Goal: Task Accomplishment & Management: Manage account settings

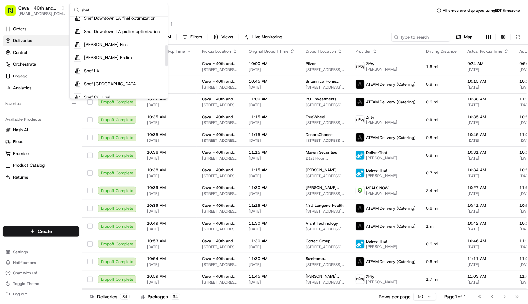
scroll to position [108, 0]
type input "shef"
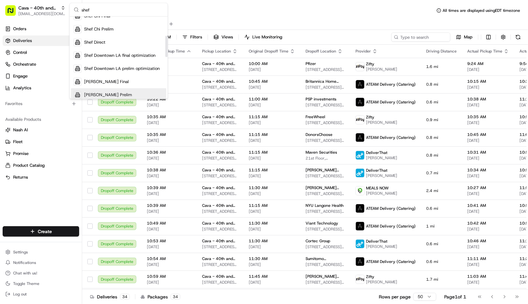
scroll to position [70, 0]
click at [112, 42] on div "Shef Direct" at bounding box center [118, 43] width 95 height 13
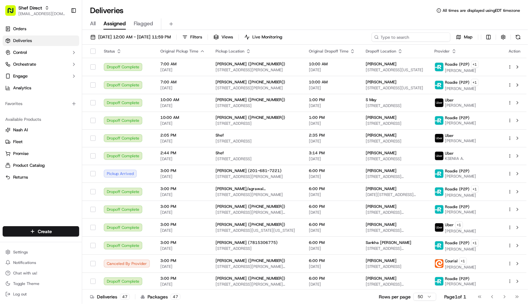
click at [424, 40] on input at bounding box center [410, 37] width 79 height 9
paste input "Aruna"
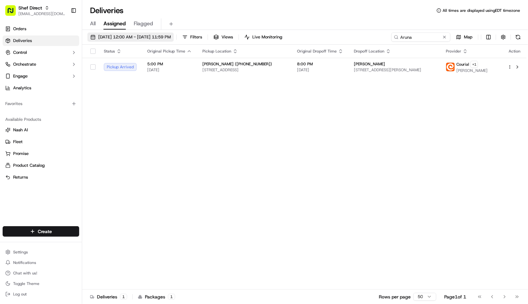
drag, startPoint x: 108, startPoint y: 33, endPoint x: 118, endPoint y: 33, distance: 9.2
click at [118, 33] on button "09/17/2025 12:00 AM - 09/17/2025 11:59 PM" at bounding box center [130, 37] width 86 height 9
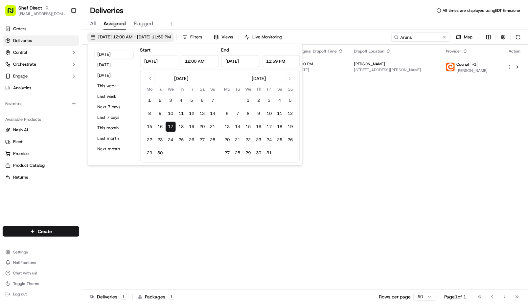
click at [118, 33] on button "09/17/2025 12:00 AM - 09/17/2025 11:59 PM" at bounding box center [130, 37] width 86 height 9
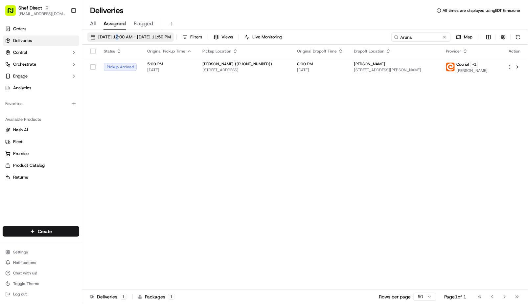
drag, startPoint x: 120, startPoint y: 31, endPoint x: 122, endPoint y: 36, distance: 5.9
click at [122, 36] on div "09/17/2025 12:00 AM - 09/17/2025 11:59 PM Filters Views Live Monitoring Aruna M…" at bounding box center [305, 168] width 446 height 276
click at [122, 36] on span "09/17/2025 12:00 AM - 09/17/2025 11:59 PM" at bounding box center [134, 37] width 73 height 6
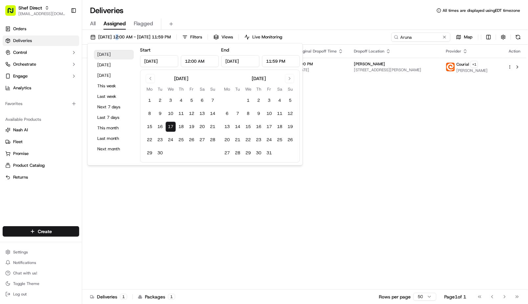
click at [116, 59] on button "Today" at bounding box center [113, 54] width 39 height 9
click at [409, 37] on input "Aruna" at bounding box center [410, 37] width 79 height 9
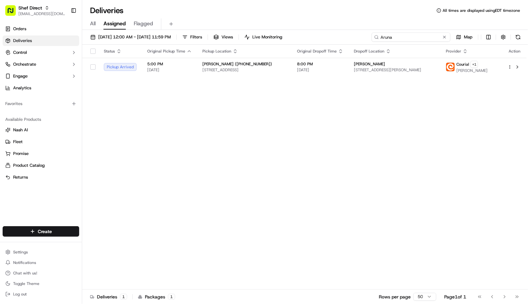
click at [409, 37] on input "Aruna" at bounding box center [410, 37] width 79 height 9
paste input "FbR3dJrEAyb"
type input "FbR3dJrEAyb"
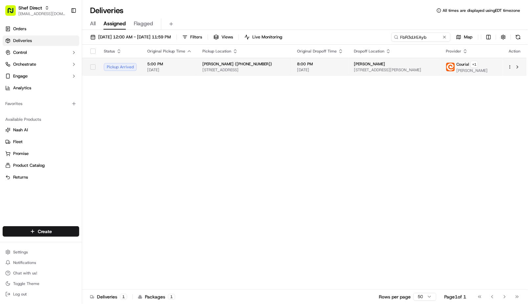
click at [277, 66] on div "[PERSON_NAME] ([PHONE_NUMBER])" at bounding box center [244, 63] width 84 height 5
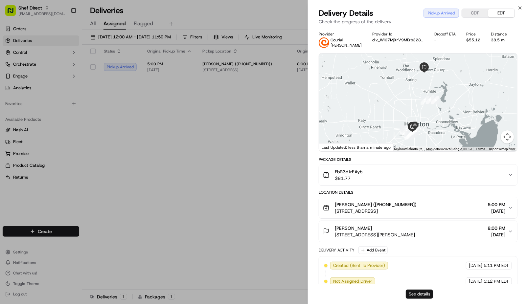
click at [420, 297] on button "See details" at bounding box center [419, 294] width 27 height 9
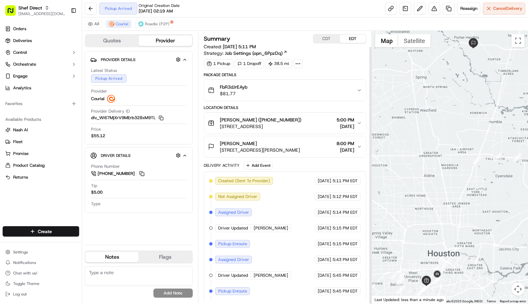
scroll to position [16, 0]
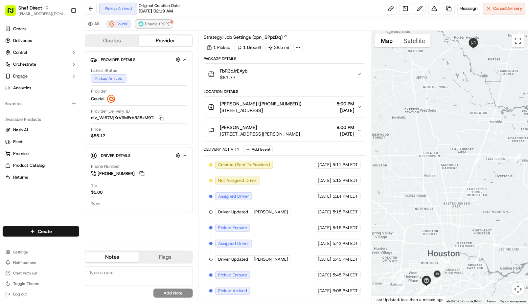
click at [146, 28] on button "Roadie (P2P)" at bounding box center [153, 24] width 37 height 8
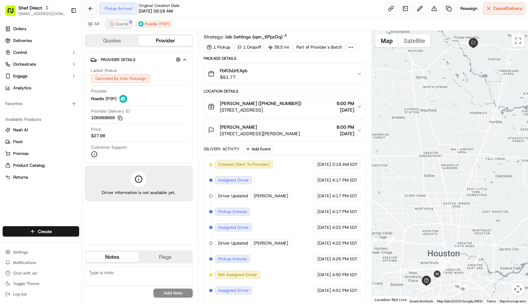
click at [123, 28] on button "Courial" at bounding box center [118, 24] width 25 height 8
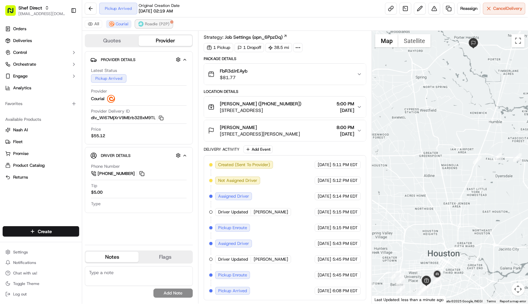
click at [151, 25] on span "Roadie (P2P)" at bounding box center [157, 23] width 25 height 5
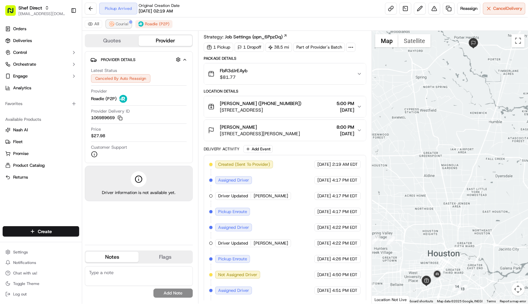
click at [118, 28] on button "Courial" at bounding box center [118, 24] width 25 height 8
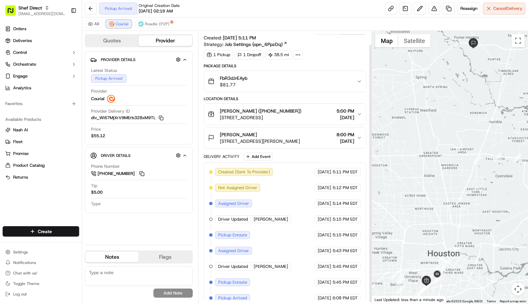
scroll to position [0, 0]
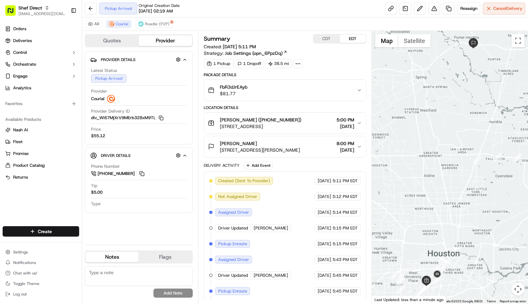
click at [482, 135] on div at bounding box center [450, 167] width 156 height 273
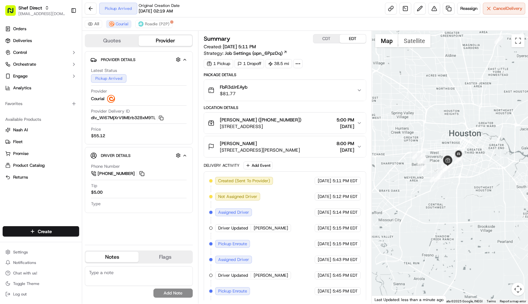
drag, startPoint x: 435, startPoint y: 239, endPoint x: 460, endPoint y: 101, distance: 140.1
click at [460, 101] on div at bounding box center [450, 167] width 156 height 273
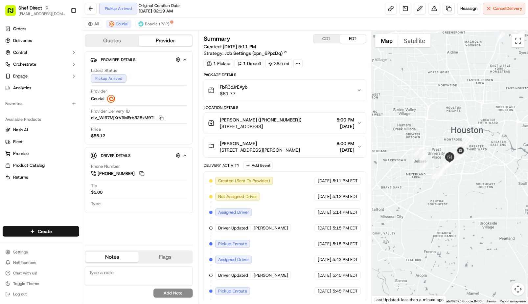
click at [475, 173] on div at bounding box center [450, 167] width 156 height 273
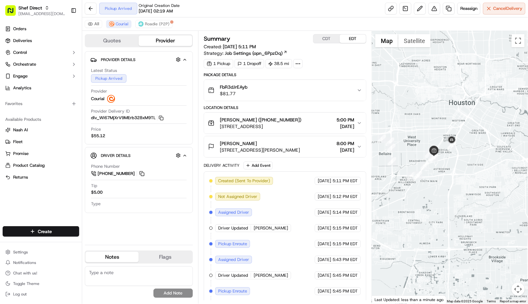
click at [475, 173] on div at bounding box center [450, 167] width 156 height 273
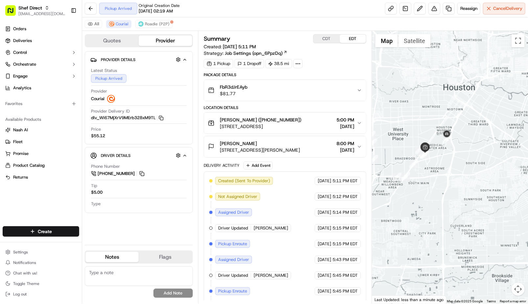
click at [477, 177] on div at bounding box center [450, 167] width 156 height 273
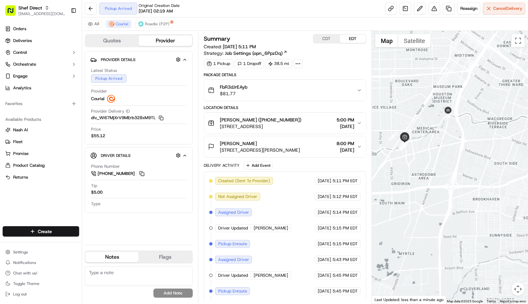
drag, startPoint x: 454, startPoint y: 160, endPoint x: 504, endPoint y: 179, distance: 53.0
click at [504, 179] on div at bounding box center [450, 167] width 156 height 273
click at [353, 92] on div "FbR3dJrEAyb $81.77" at bounding box center [282, 90] width 149 height 13
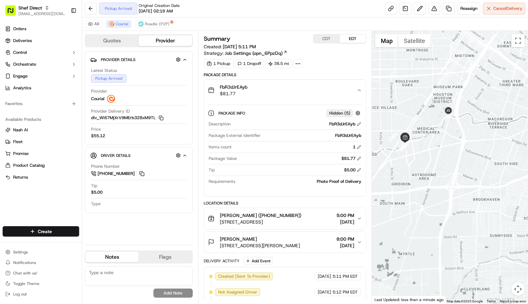
click at [353, 92] on div "FbR3dJrEAyb $81.77" at bounding box center [282, 90] width 149 height 13
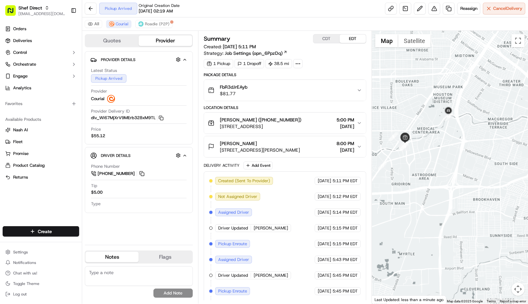
click at [281, 147] on span "[STREET_ADDRESS][PERSON_NAME]" at bounding box center [260, 150] width 80 height 7
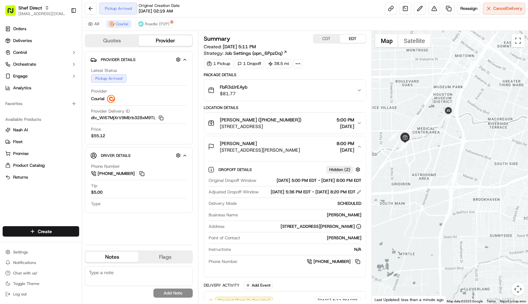
click at [281, 147] on span "[STREET_ADDRESS][PERSON_NAME]" at bounding box center [260, 150] width 80 height 7
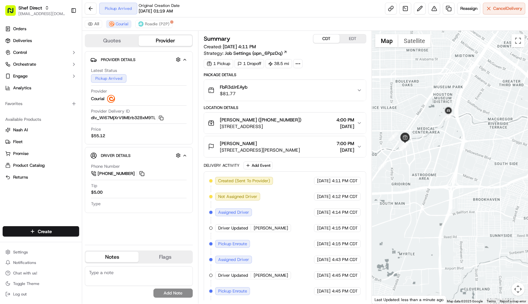
click at [324, 39] on button "CDT" at bounding box center [326, 38] width 26 height 9
click at [349, 40] on button "EDT" at bounding box center [353, 38] width 26 height 9
click at [355, 147] on div "[PERSON_NAME] [STREET_ADDRESS][PERSON_NAME] 8:00 PM [DATE]" at bounding box center [282, 146] width 149 height 13
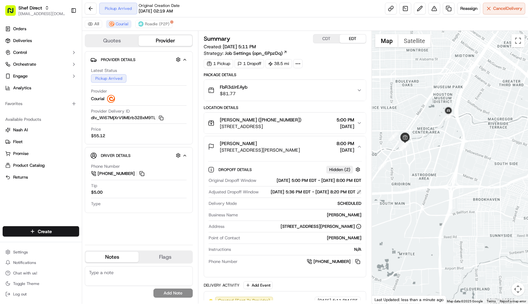
click at [357, 194] on button at bounding box center [359, 192] width 5 height 5
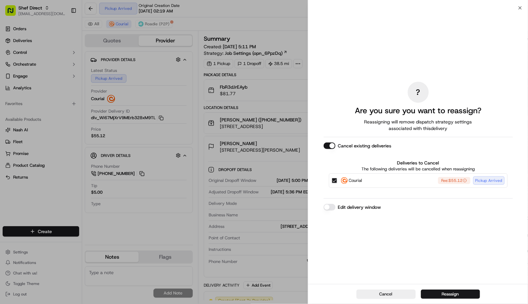
click at [329, 208] on button "Edit delivery window" at bounding box center [329, 207] width 12 height 7
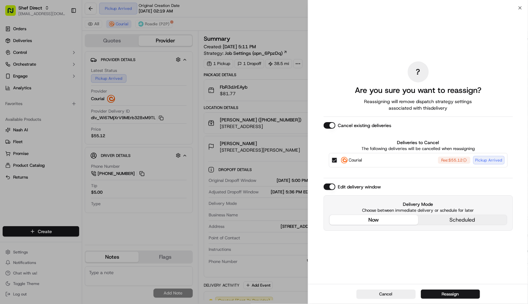
click at [374, 172] on div "? Are you sure you want to reassign? Reassigning will remove dispatch strategy …" at bounding box center [417, 146] width 189 height 274
click at [336, 161] on button "Courial Fee: $55.12 Pickup Arrived" at bounding box center [334, 160] width 5 height 5
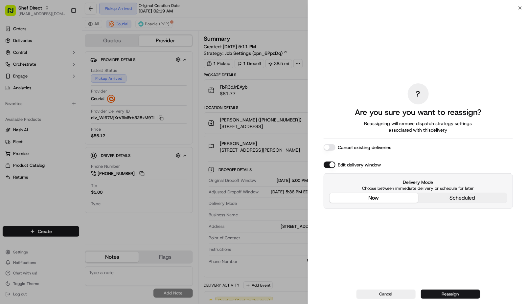
click at [382, 195] on button "now" at bounding box center [373, 198] width 89 height 10
click at [445, 295] on button "Reassign" at bounding box center [450, 294] width 59 height 9
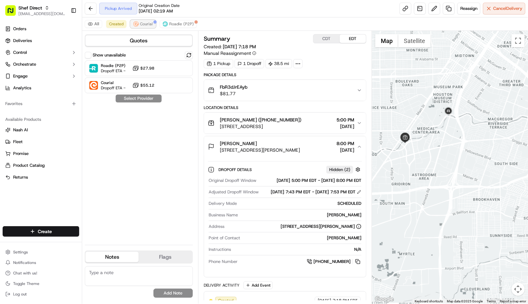
click at [143, 23] on span "Courial" at bounding box center [146, 23] width 13 height 5
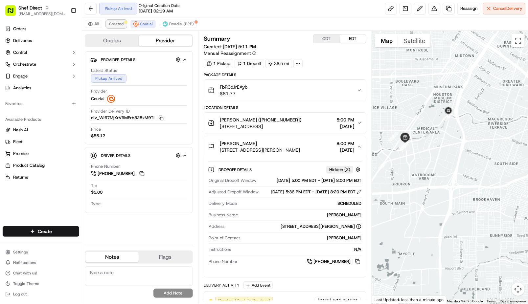
click at [119, 25] on span "Created" at bounding box center [116, 23] width 14 height 5
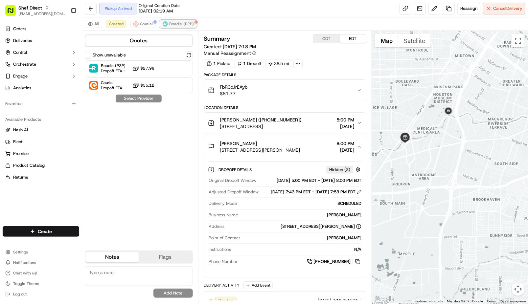
click at [175, 26] on span "Roadie (P2P)" at bounding box center [181, 23] width 25 height 5
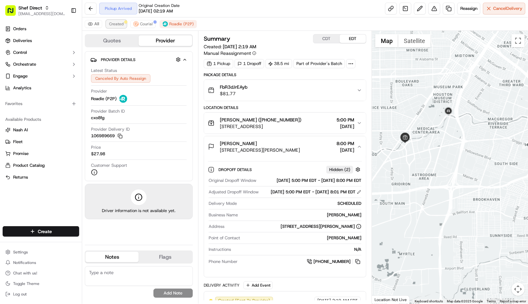
click at [116, 27] on button "Created" at bounding box center [116, 24] width 20 height 8
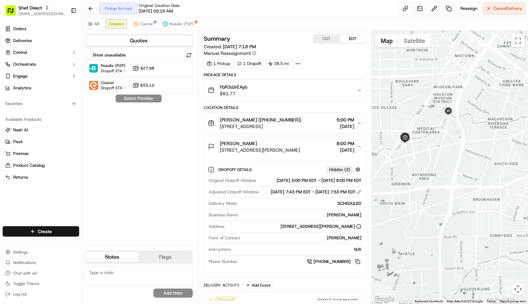
scroll to position [22, 0]
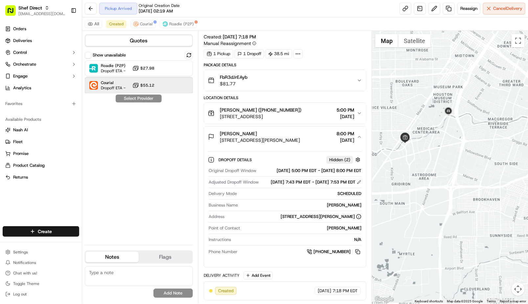
click at [125, 89] on span "Dropoff ETA -" at bounding box center [113, 87] width 25 height 5
click at [137, 97] on button "Assign Provider" at bounding box center [138, 99] width 47 height 8
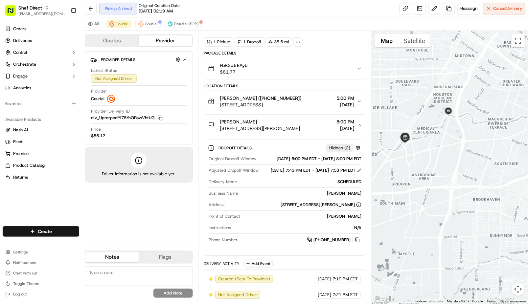
scroll to position [37, 0]
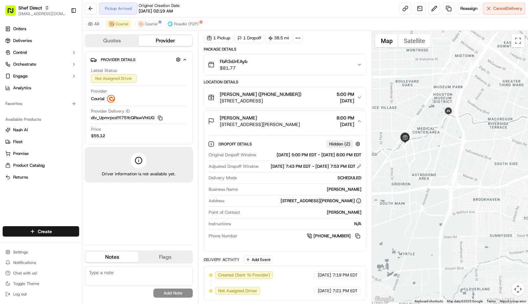
click at [360, 119] on icon "button" at bounding box center [359, 121] width 5 height 5
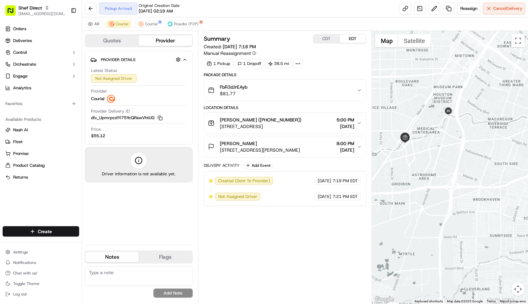
click at [360, 146] on icon "button" at bounding box center [359, 146] width 5 height 5
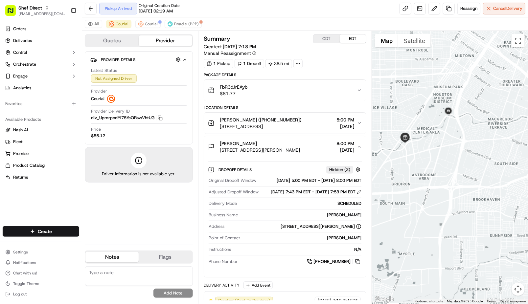
click at [353, 124] on span "[DATE]" at bounding box center [345, 126] width 18 height 7
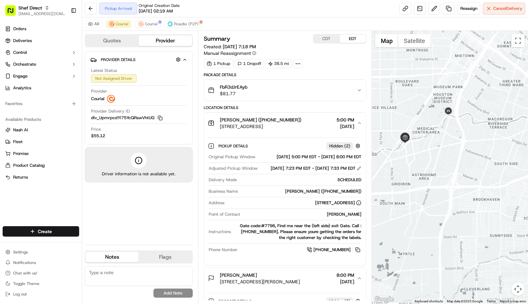
click at [356, 128] on div "[PERSON_NAME] ([PHONE_NUMBER]) [STREET_ADDRESS] 5:00 PM [DATE]" at bounding box center [282, 123] width 149 height 13
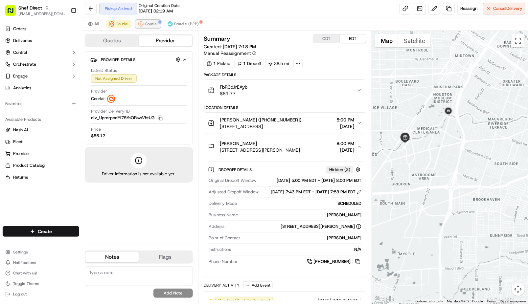
click at [146, 24] on span "Courial" at bounding box center [151, 23] width 13 height 5
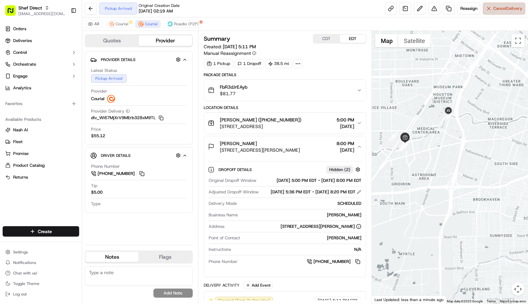
click at [500, 11] on span "Cancel Delivery" at bounding box center [507, 9] width 29 height 6
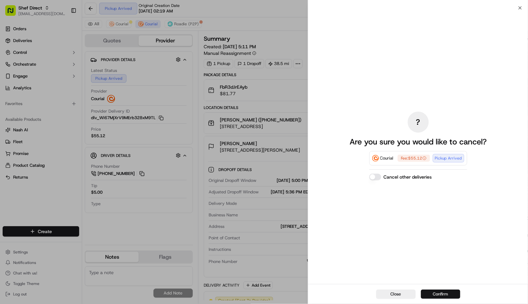
click at [439, 297] on button "Confirm" at bounding box center [440, 294] width 39 height 9
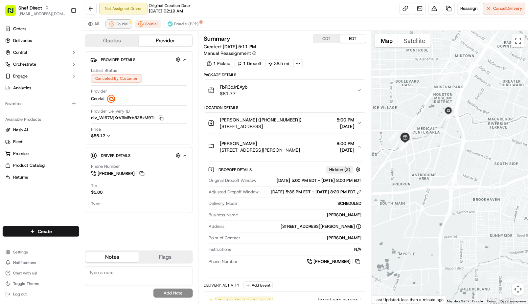
click at [122, 23] on span "Courial" at bounding box center [122, 23] width 13 height 5
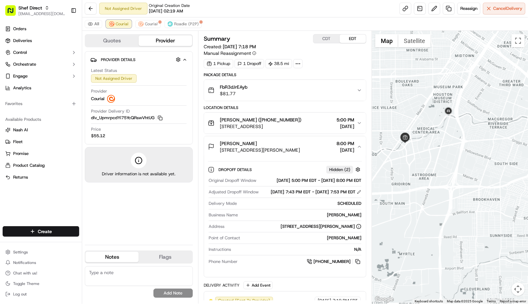
scroll to position [37, 0]
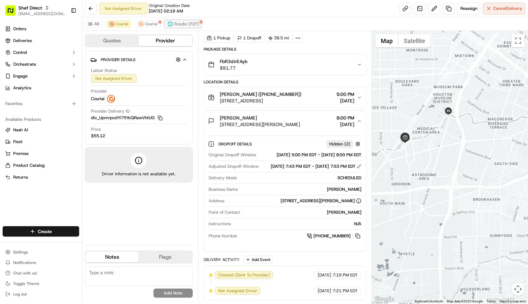
click at [184, 22] on span "Roadie (P2P)" at bounding box center [186, 23] width 25 height 5
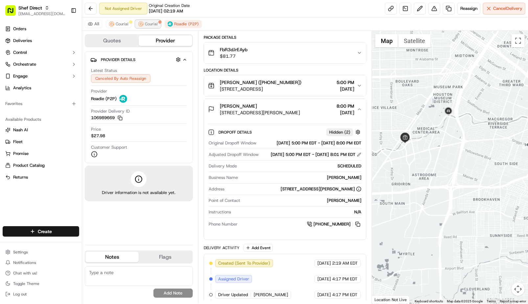
click at [151, 25] on span "Courial" at bounding box center [151, 23] width 13 height 5
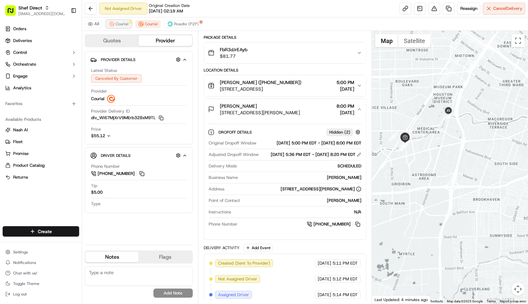
click at [122, 25] on span "Courial" at bounding box center [122, 23] width 13 height 5
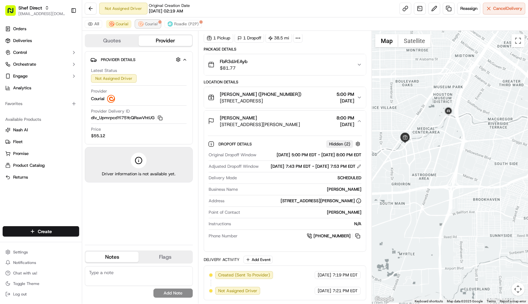
click at [145, 24] on span "Courial" at bounding box center [151, 23] width 13 height 5
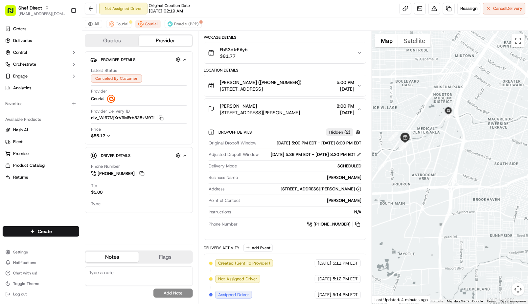
click at [353, 105] on span "8:00 PM" at bounding box center [345, 106] width 18 height 7
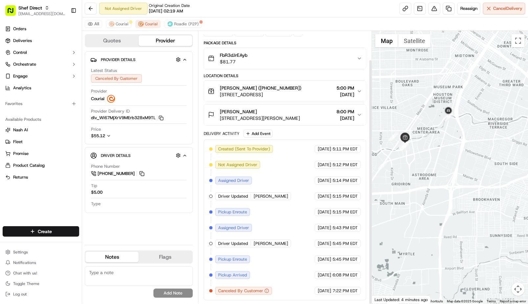
click at [353, 105] on button "[PERSON_NAME] [STREET_ADDRESS][PERSON_NAME] 8:00 PM [DATE]" at bounding box center [285, 114] width 162 height 21
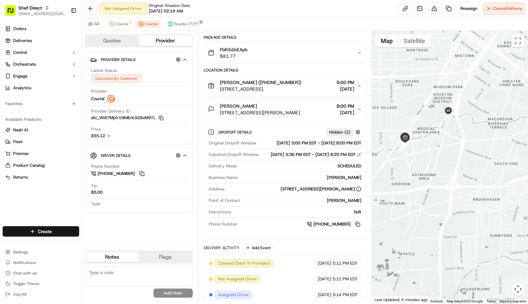
click at [300, 93] on button "[PERSON_NAME] ([PHONE_NUMBER]) [STREET_ADDRESS] 5:00 PM [DATE]" at bounding box center [285, 85] width 162 height 21
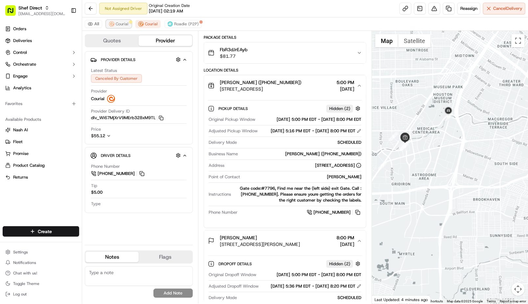
click at [118, 23] on span "Courial" at bounding box center [122, 23] width 13 height 5
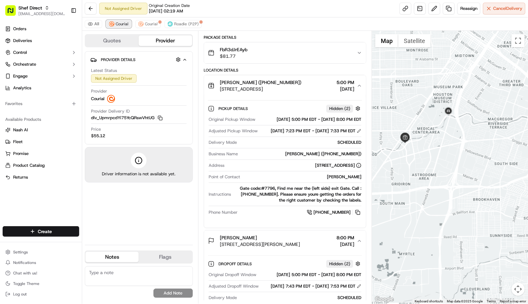
click at [119, 24] on span "Courial" at bounding box center [122, 23] width 13 height 5
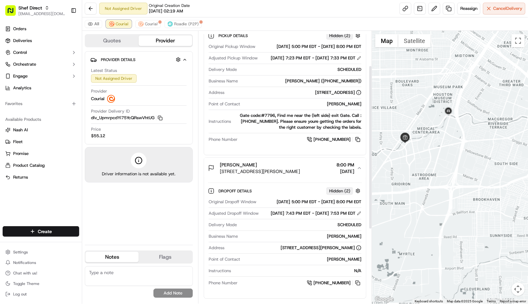
scroll to position [0, 0]
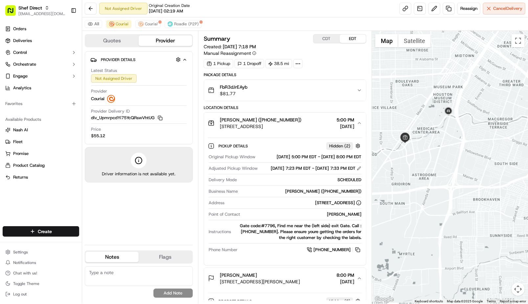
click at [179, 28] on div "All Courial Courial Roadie (P2P)" at bounding box center [305, 23] width 446 height 13
click at [179, 24] on span "Roadie (P2P)" at bounding box center [186, 23] width 25 height 5
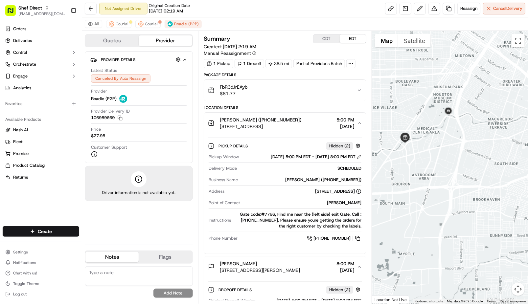
click at [298, 155] on div "[DATE] 5:00 PM EDT - [DATE] 8:00 PM EDT" at bounding box center [316, 157] width 91 height 6
click at [350, 118] on span "5:00 PM" at bounding box center [345, 120] width 18 height 7
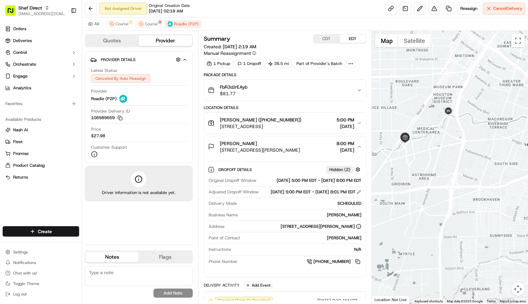
click at [354, 120] on span "5:00 PM" at bounding box center [345, 120] width 18 height 7
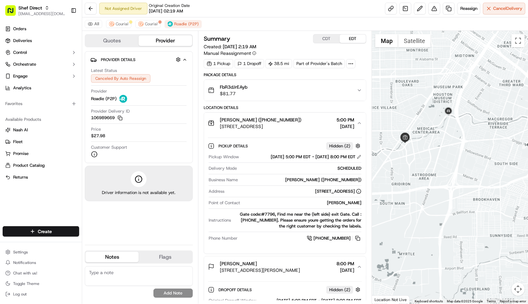
click at [354, 120] on span "5:00 PM" at bounding box center [345, 120] width 18 height 7
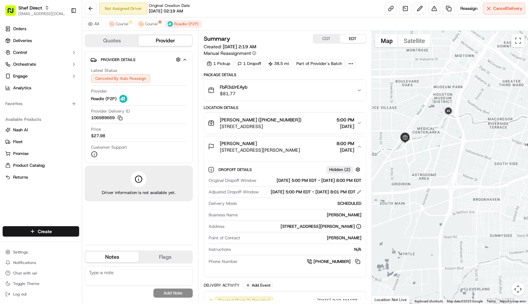
click at [354, 149] on div "[PERSON_NAME] [STREET_ADDRESS][PERSON_NAME] 8:00 PM [DATE]" at bounding box center [282, 146] width 149 height 13
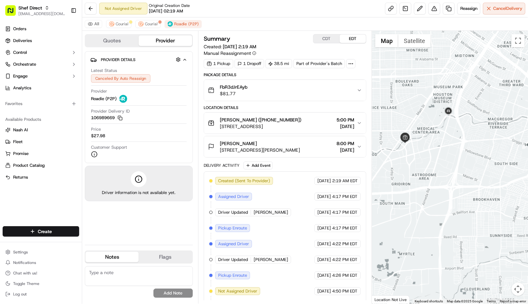
click at [354, 149] on div "[PERSON_NAME] [STREET_ADDRESS][PERSON_NAME] 8:00 PM [DATE]" at bounding box center [282, 146] width 149 height 13
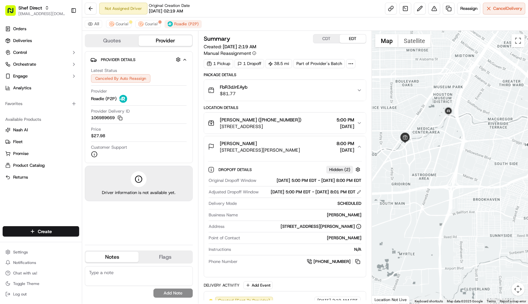
click at [354, 149] on div "[PERSON_NAME] [STREET_ADDRESS][PERSON_NAME] 8:00 PM [DATE]" at bounding box center [282, 146] width 149 height 13
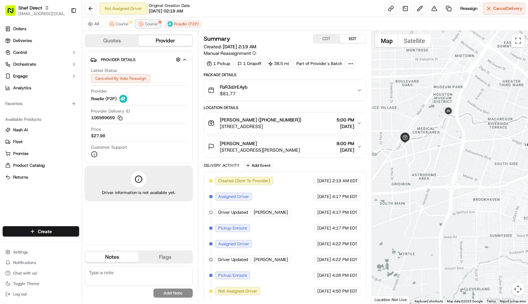
click at [149, 26] on span "Courial" at bounding box center [151, 23] width 13 height 5
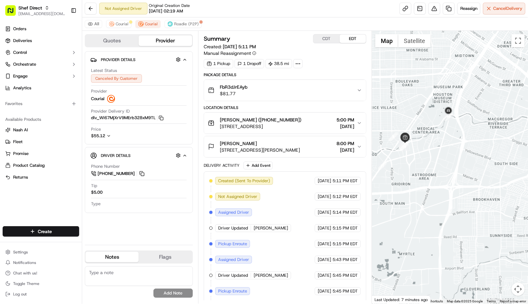
click at [347, 125] on span "[DATE]" at bounding box center [345, 126] width 18 height 7
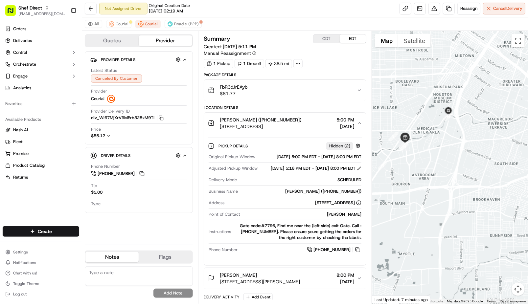
click at [347, 125] on span "[DATE]" at bounding box center [345, 126] width 18 height 7
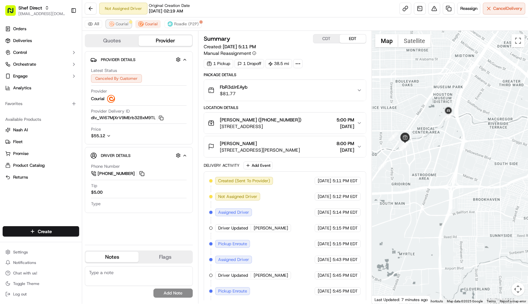
click at [124, 25] on span "Courial" at bounding box center [122, 23] width 13 height 5
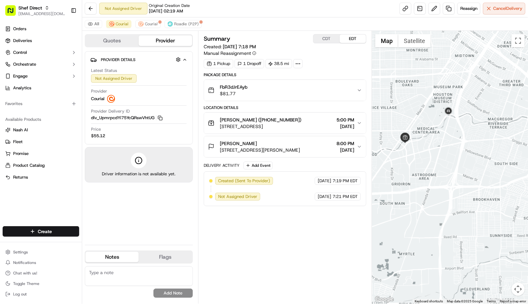
click at [336, 127] on span "[DATE]" at bounding box center [345, 126] width 18 height 7
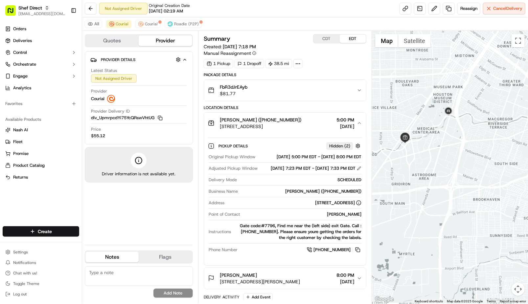
click at [287, 183] on div "SCHEDULED" at bounding box center [300, 180] width 122 height 6
click at [351, 123] on span "[DATE]" at bounding box center [345, 126] width 18 height 7
